Goal: Task Accomplishment & Management: Manage account settings

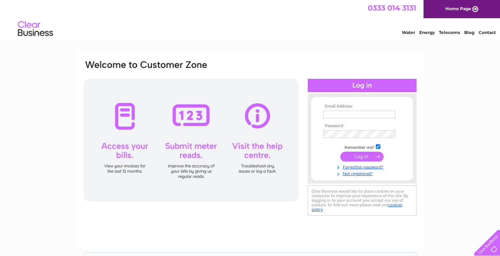
type input "owlhouse7@gmail.com"
click at [124, 111] on div at bounding box center [191, 140] width 215 height 123
click at [125, 115] on div at bounding box center [191, 140] width 215 height 123
click at [127, 116] on div at bounding box center [191, 140] width 215 height 123
click at [126, 116] on div at bounding box center [191, 140] width 215 height 123
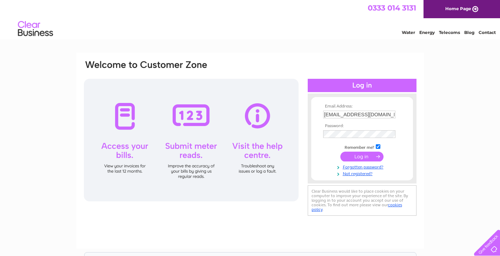
click at [126, 116] on div at bounding box center [191, 140] width 215 height 123
click at [125, 117] on div at bounding box center [191, 140] width 215 height 123
click at [356, 157] on input "submit" at bounding box center [361, 157] width 43 height 10
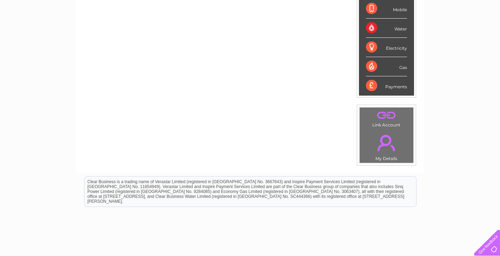
scroll to position [90, 0]
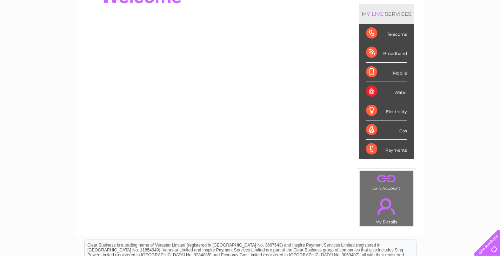
click at [396, 36] on div "Telecoms" at bounding box center [386, 33] width 41 height 19
click at [368, 32] on div "Telecoms" at bounding box center [386, 33] width 41 height 19
click at [369, 33] on div "Telecoms" at bounding box center [386, 33] width 41 height 19
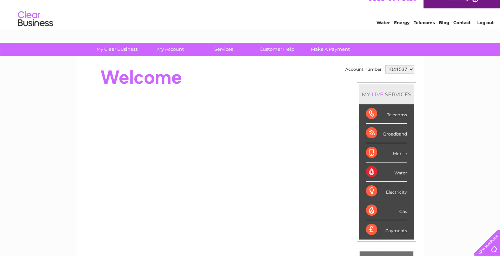
scroll to position [0, 0]
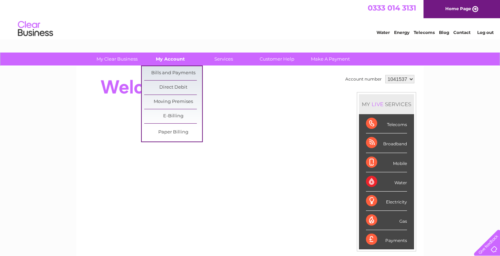
click at [172, 59] on link "My Account" at bounding box center [170, 59] width 58 height 13
click at [178, 71] on link "Bills and Payments" at bounding box center [173, 73] width 58 height 14
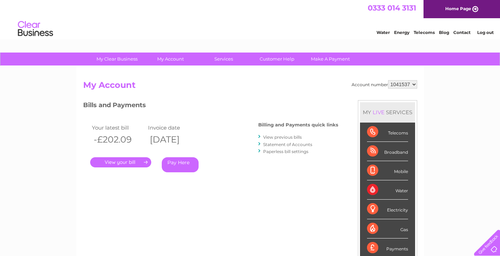
click at [129, 163] on link "." at bounding box center [120, 162] width 61 height 10
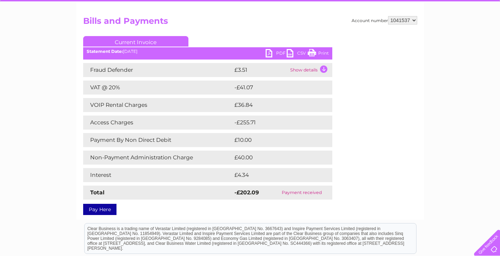
scroll to position [70, 0]
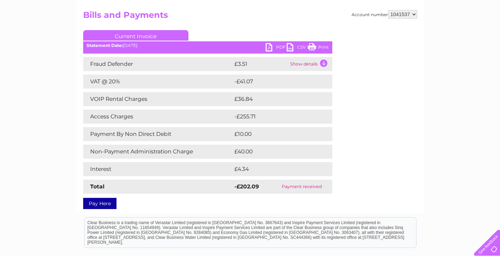
click at [325, 63] on td "Show details" at bounding box center [310, 64] width 44 height 14
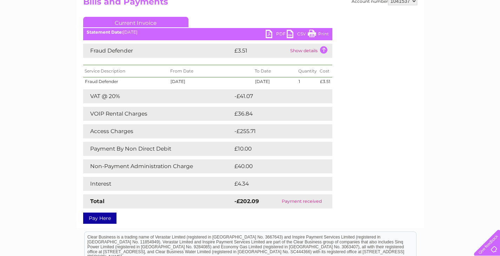
scroll to position [0, 0]
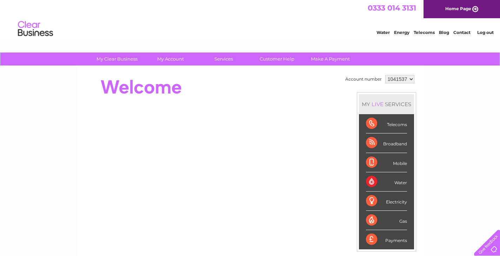
click at [401, 126] on div "Telecoms" at bounding box center [386, 123] width 41 height 19
click at [372, 121] on div "Telecoms" at bounding box center [386, 123] width 41 height 19
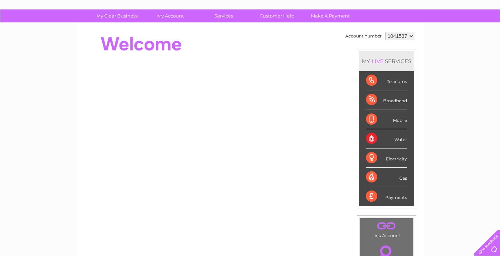
scroll to position [55, 0]
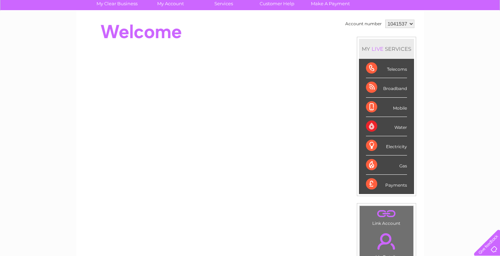
click at [400, 70] on div "Telecoms" at bounding box center [386, 68] width 41 height 19
click at [401, 70] on div "Telecoms" at bounding box center [386, 68] width 41 height 19
click at [372, 86] on div "Broadband" at bounding box center [386, 87] width 41 height 19
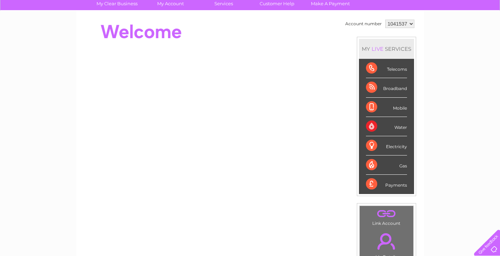
click at [372, 86] on div "Broadband" at bounding box center [386, 87] width 41 height 19
click at [384, 213] on link "." at bounding box center [386, 214] width 50 height 12
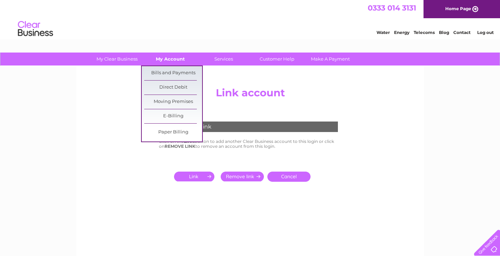
click at [172, 59] on link "My Account" at bounding box center [170, 59] width 58 height 13
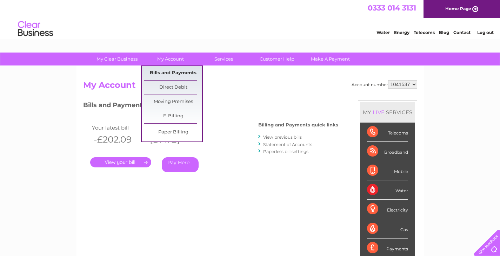
click at [175, 72] on link "Bills and Payments" at bounding box center [173, 73] width 58 height 14
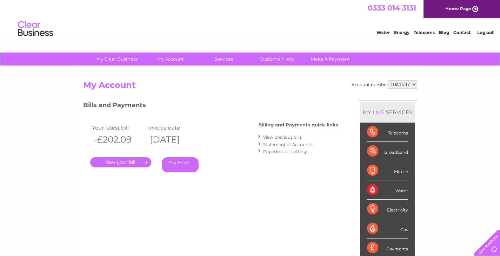
click at [134, 160] on link "." at bounding box center [120, 162] width 61 height 10
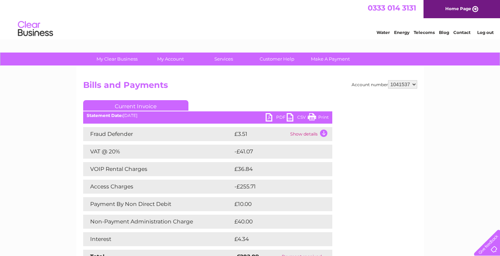
click at [288, 117] on link "CSV" at bounding box center [296, 118] width 21 height 10
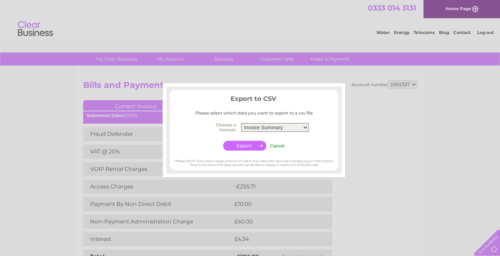
click at [293, 128] on select "Invoice Summary Service Charge Summary" at bounding box center [275, 127] width 68 height 9
click at [241, 123] on select "Invoice Summary Service Charge Summary" at bounding box center [275, 127] width 68 height 9
click at [253, 146] on input "button" at bounding box center [244, 146] width 43 height 10
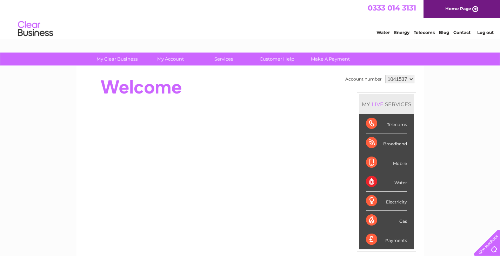
click at [371, 144] on div "Broadband" at bounding box center [386, 143] width 41 height 19
click at [400, 127] on div "Telecoms" at bounding box center [386, 123] width 41 height 19
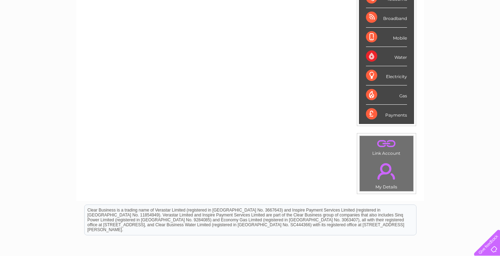
scroll to position [90, 0]
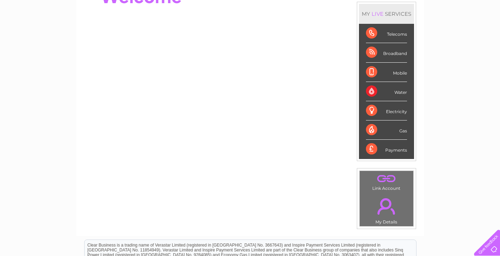
click at [375, 52] on div "Broadband" at bounding box center [386, 52] width 41 height 19
click at [390, 53] on div "Broadband" at bounding box center [386, 52] width 41 height 19
click at [383, 179] on link "." at bounding box center [386, 179] width 50 height 12
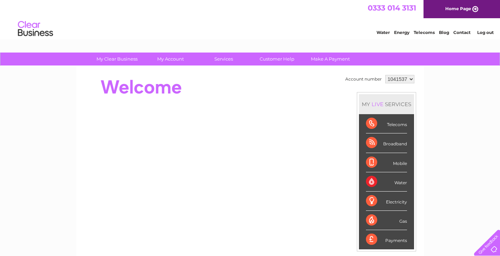
click at [411, 79] on select "1041537" at bounding box center [399, 79] width 29 height 8
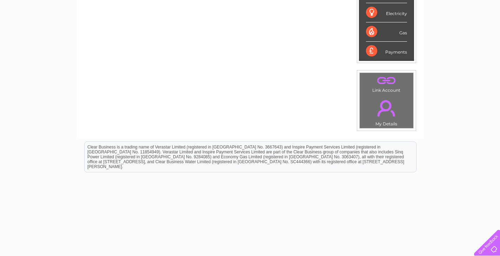
scroll to position [196, 0]
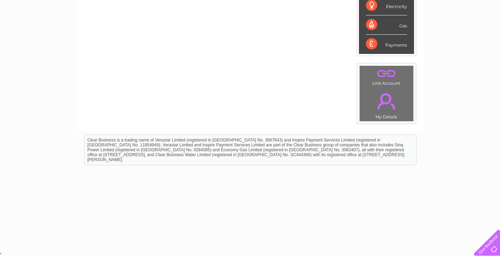
click at [370, 45] on div "Payments" at bounding box center [386, 44] width 41 height 19
click at [396, 47] on div "Payments" at bounding box center [386, 44] width 41 height 19
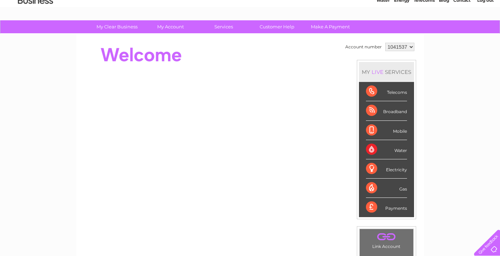
scroll to position [20, 0]
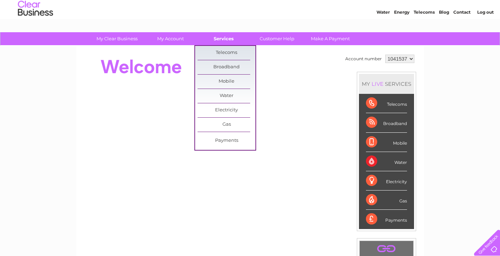
click at [223, 37] on link "Services" at bounding box center [224, 38] width 58 height 13
click at [224, 64] on link "Broadband" at bounding box center [226, 67] width 58 height 14
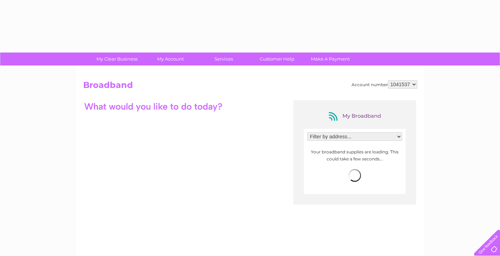
click at [224, 64] on link "Services" at bounding box center [224, 59] width 58 height 13
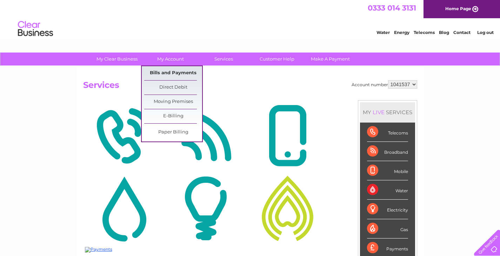
click at [170, 71] on link "Bills and Payments" at bounding box center [173, 73] width 58 height 14
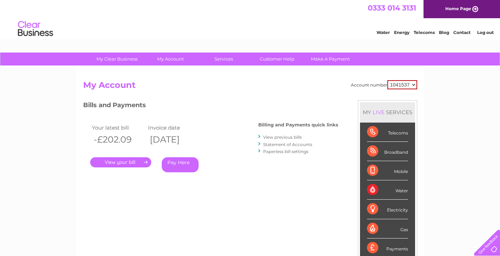
click at [273, 138] on link "View previous bills" at bounding box center [282, 137] width 39 height 5
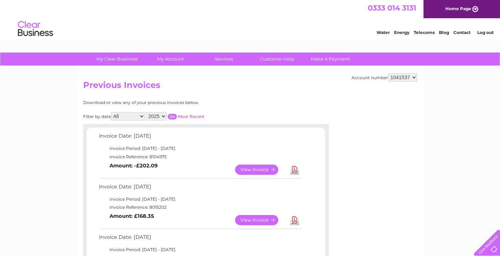
click at [256, 169] on link "View" at bounding box center [261, 170] width 52 height 10
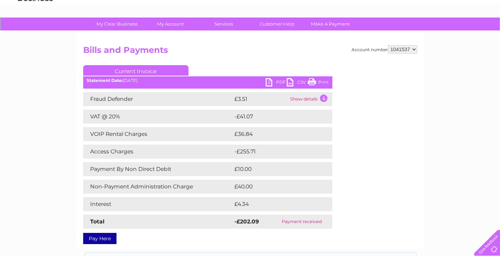
scroll to position [70, 0]
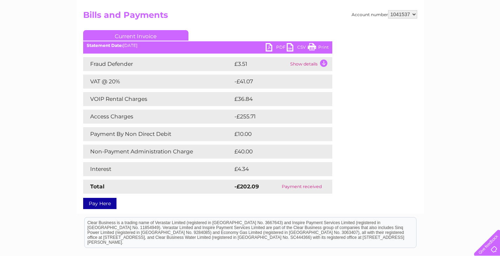
click at [310, 48] on link "Print" at bounding box center [317, 48] width 21 height 10
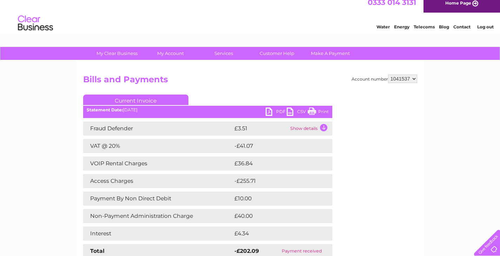
scroll to position [0, 0]
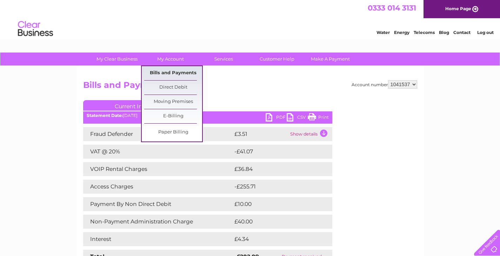
click at [161, 70] on link "Bills and Payments" at bounding box center [173, 73] width 58 height 14
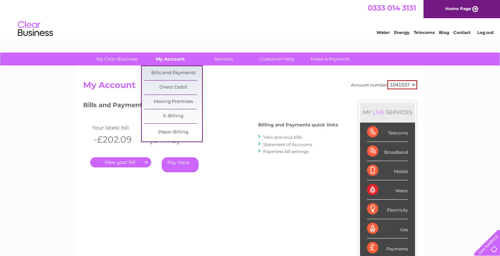
click at [169, 59] on link "My Account" at bounding box center [170, 59] width 58 height 13
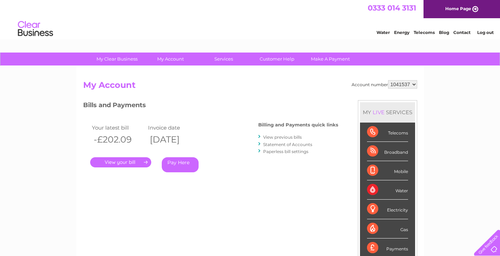
click at [283, 136] on link "View previous bills" at bounding box center [282, 137] width 39 height 5
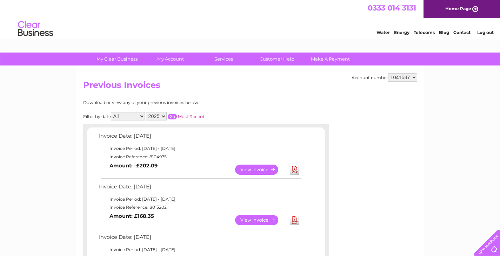
click at [258, 221] on link "View" at bounding box center [261, 220] width 52 height 10
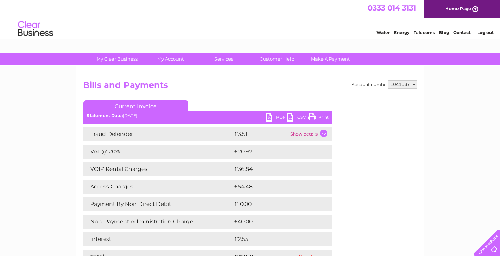
click at [313, 117] on link "Print" at bounding box center [317, 118] width 21 height 10
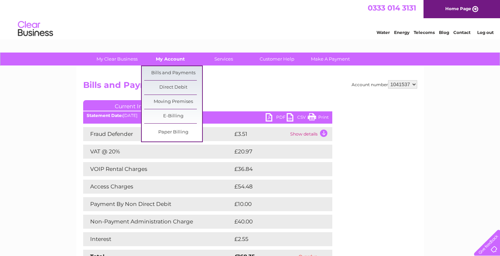
click at [180, 59] on link "My Account" at bounding box center [170, 59] width 58 height 13
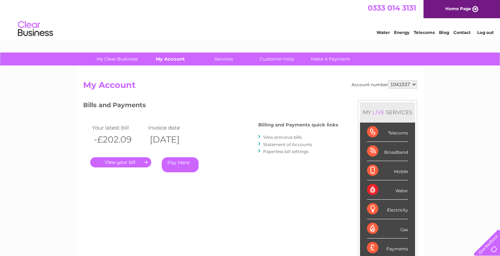
click at [172, 59] on link "My Account" at bounding box center [170, 59] width 58 height 13
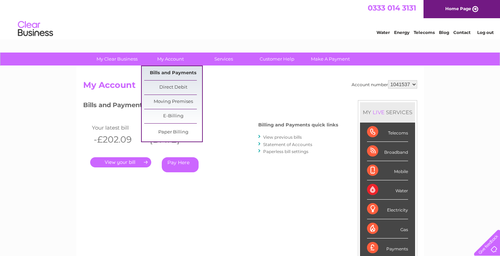
click at [178, 74] on link "Bills and Payments" at bounding box center [173, 73] width 58 height 14
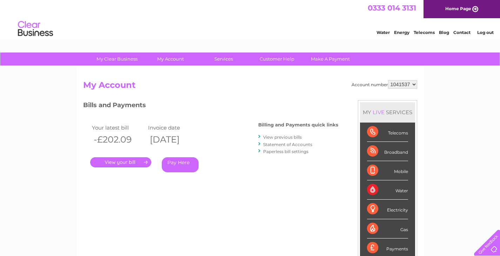
click at [290, 137] on link "View previous bills" at bounding box center [282, 137] width 39 height 5
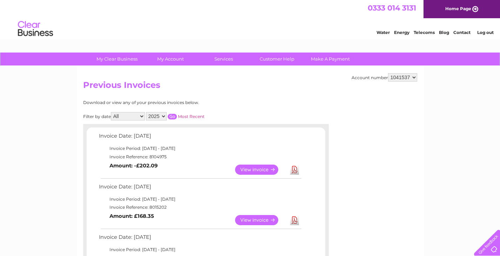
click at [256, 222] on link "View" at bounding box center [261, 220] width 52 height 10
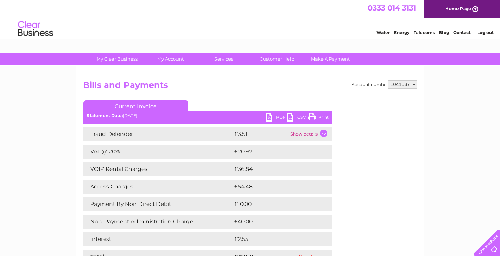
click at [312, 116] on link "Print" at bounding box center [317, 118] width 21 height 10
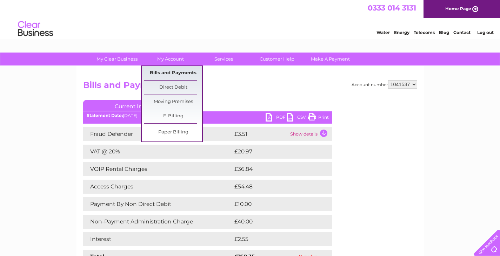
click at [174, 71] on link "Bills and Payments" at bounding box center [173, 73] width 58 height 14
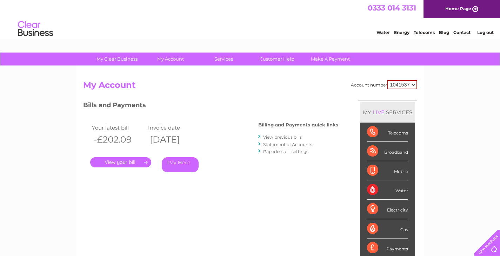
click at [269, 137] on link "View previous bills" at bounding box center [282, 137] width 39 height 5
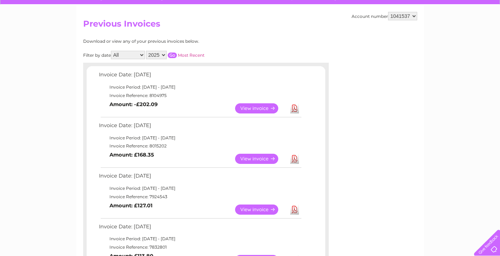
scroll to position [105, 0]
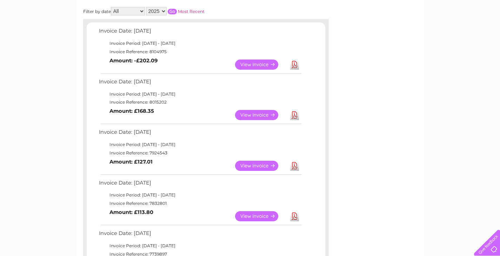
click at [259, 166] on link "View" at bounding box center [261, 166] width 52 height 10
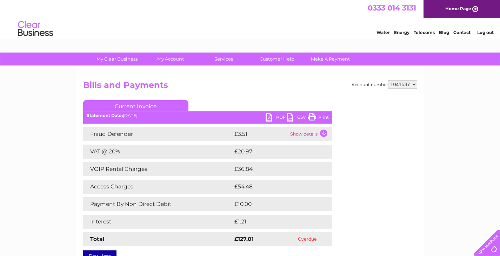
click at [312, 116] on link "Print" at bounding box center [317, 118] width 21 height 10
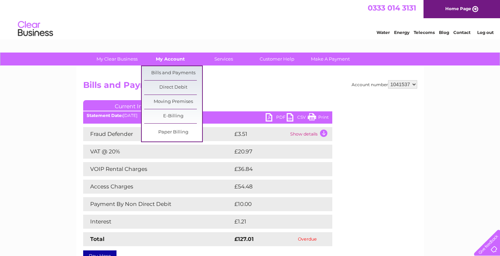
click at [169, 59] on link "My Account" at bounding box center [170, 59] width 58 height 13
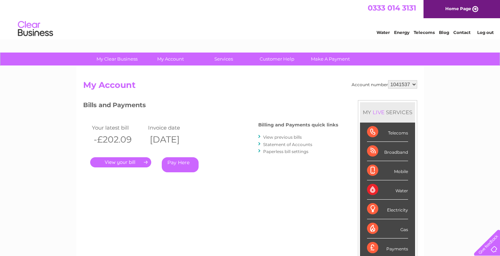
click at [277, 137] on link "View previous bills" at bounding box center [282, 137] width 39 height 5
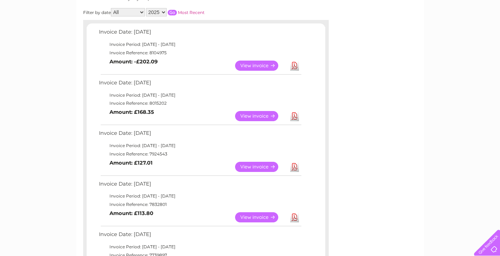
scroll to position [105, 0]
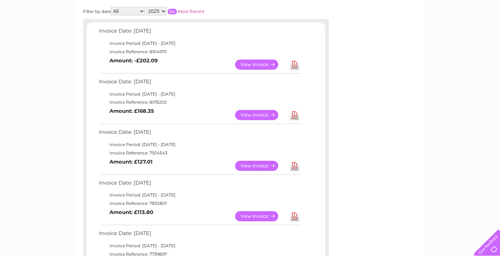
click at [254, 216] on link "View" at bounding box center [261, 216] width 52 height 10
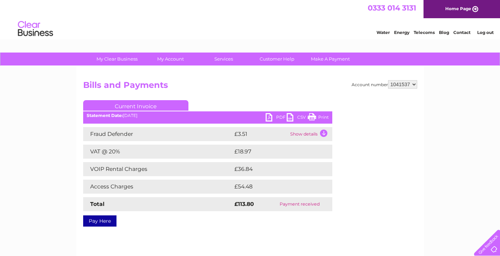
click at [313, 118] on link "Print" at bounding box center [317, 118] width 21 height 10
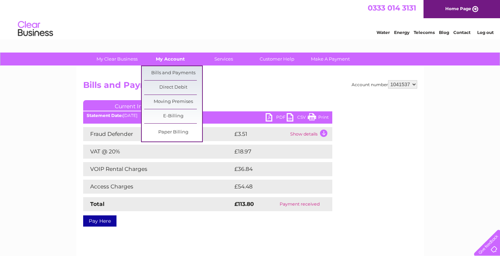
click at [173, 57] on link "My Account" at bounding box center [170, 59] width 58 height 13
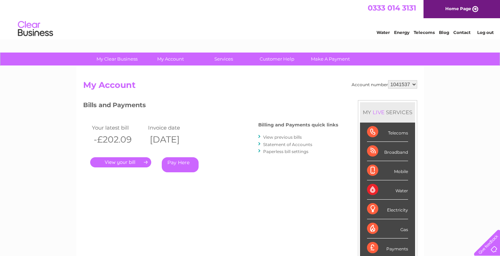
click at [280, 137] on link "View previous bills" at bounding box center [282, 137] width 39 height 5
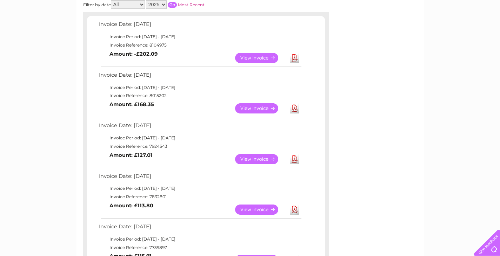
scroll to position [140, 0]
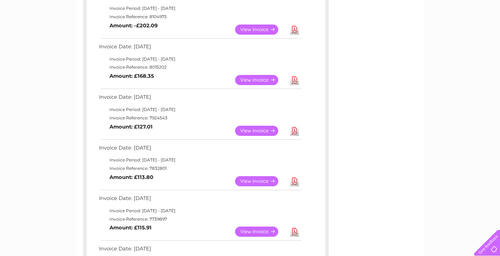
click at [261, 233] on link "View" at bounding box center [261, 232] width 52 height 10
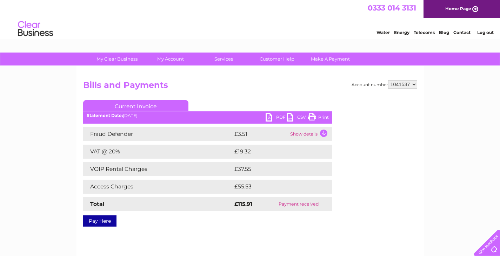
click at [310, 115] on link "Print" at bounding box center [317, 118] width 21 height 10
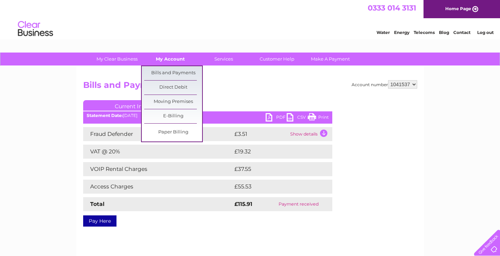
click at [168, 58] on link "My Account" at bounding box center [170, 59] width 58 height 13
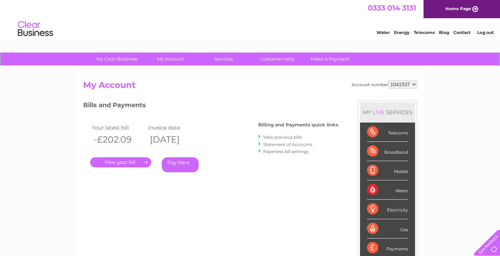
click at [283, 137] on link "View previous bills" at bounding box center [282, 137] width 39 height 5
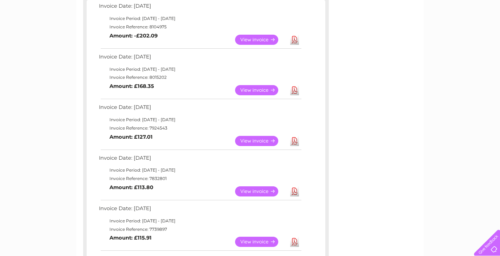
scroll to position [175, 0]
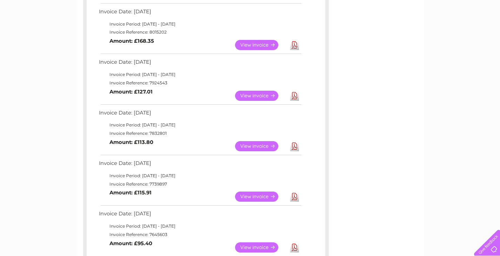
click at [260, 247] on link "View" at bounding box center [261, 248] width 52 height 10
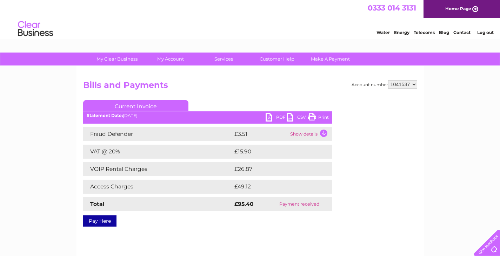
click at [312, 118] on link "Print" at bounding box center [317, 118] width 21 height 10
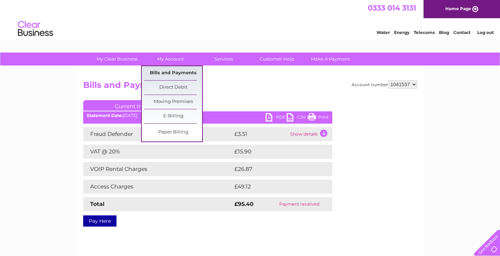
click at [175, 73] on link "Bills and Payments" at bounding box center [173, 73] width 58 height 14
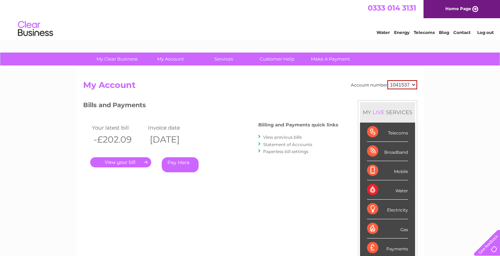
click at [277, 137] on link "View previous bills" at bounding box center [282, 137] width 39 height 5
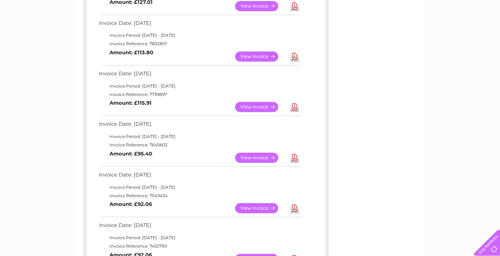
scroll to position [280, 0]
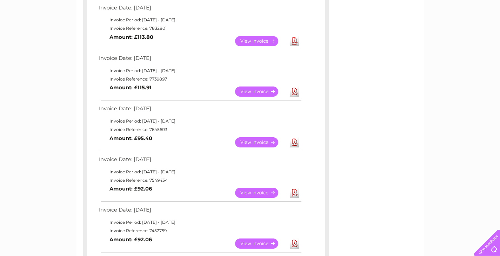
click at [256, 194] on link "View" at bounding box center [261, 193] width 52 height 10
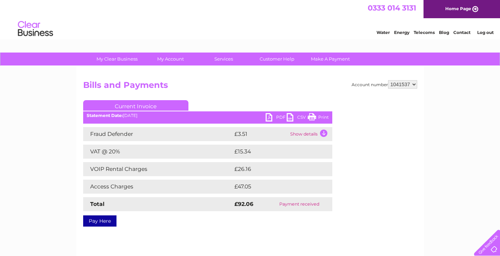
click at [314, 117] on link "Print" at bounding box center [317, 118] width 21 height 10
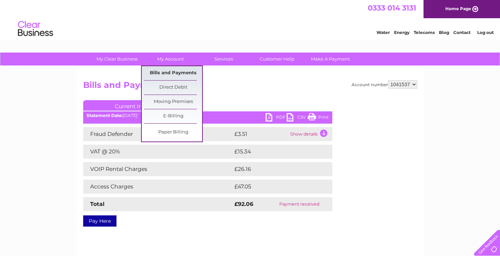
click at [170, 71] on link "Bills and Payments" at bounding box center [173, 73] width 58 height 14
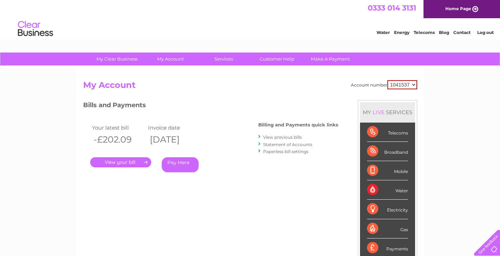
click at [128, 161] on link "." at bounding box center [120, 162] width 61 height 10
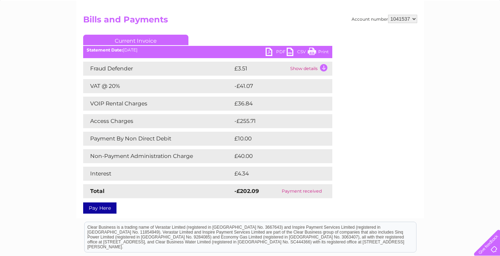
scroll to position [70, 0]
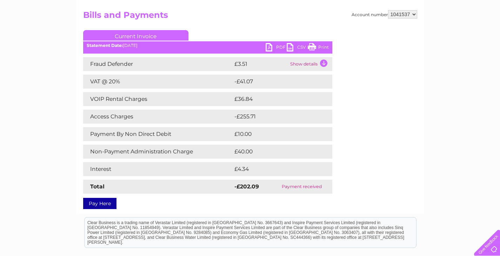
click at [312, 47] on link "Print" at bounding box center [317, 48] width 21 height 10
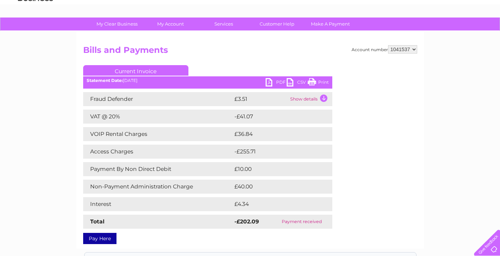
scroll to position [0, 0]
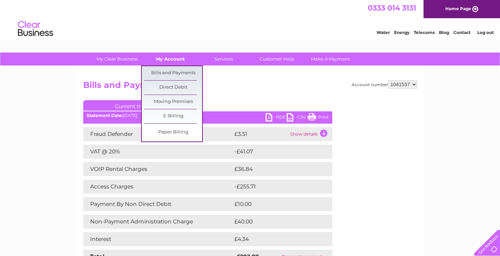
click at [169, 58] on link "My Account" at bounding box center [170, 59] width 58 height 13
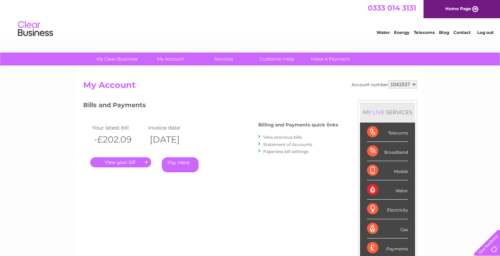
click at [279, 145] on link "Statement of Accounts" at bounding box center [287, 144] width 49 height 5
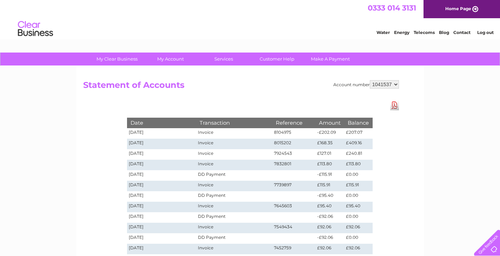
click at [288, 133] on td "8104975" at bounding box center [293, 133] width 43 height 11
click at [291, 133] on td "8104975" at bounding box center [293, 133] width 43 height 11
click at [144, 131] on td "[DATE]" at bounding box center [161, 133] width 69 height 11
click at [214, 132] on td "Invoice" at bounding box center [234, 133] width 76 height 11
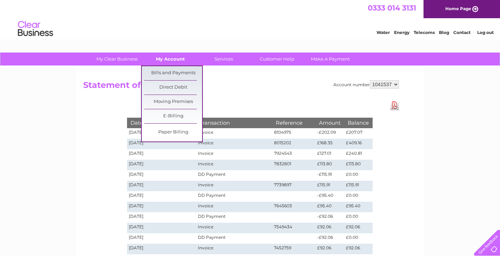
click at [176, 60] on link "My Account" at bounding box center [170, 59] width 58 height 13
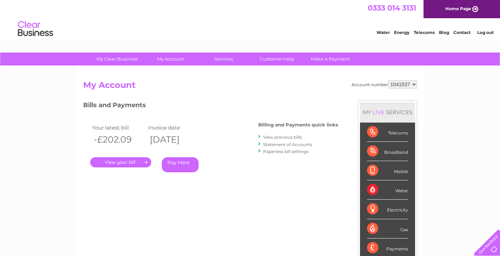
click at [145, 161] on link "." at bounding box center [120, 162] width 61 height 10
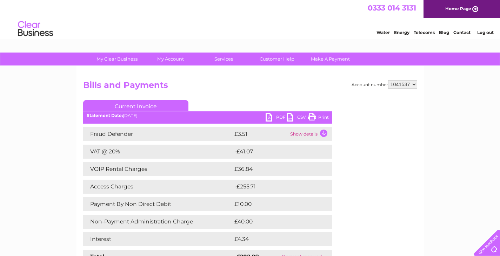
click at [324, 134] on td "Show details" at bounding box center [310, 134] width 44 height 14
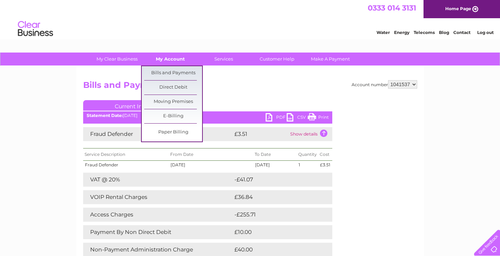
click at [177, 56] on link "My Account" at bounding box center [170, 59] width 58 height 13
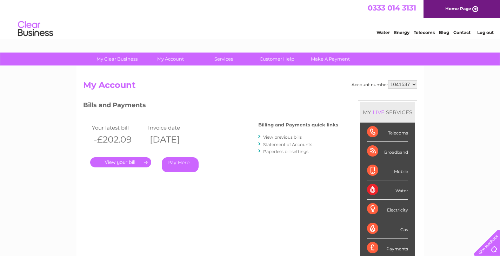
click at [286, 144] on link "Statement of Accounts" at bounding box center [287, 144] width 49 height 5
